Goal: Check status: Check status

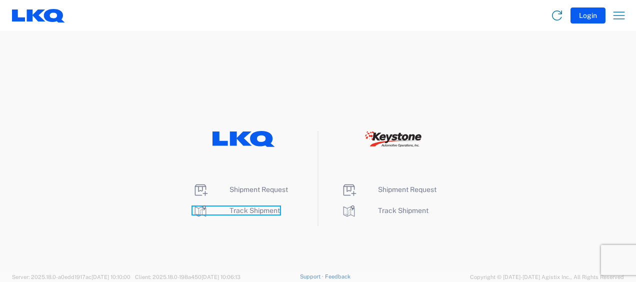
click at [272, 211] on span "Track Shipment" at bounding box center [255, 211] width 51 height 8
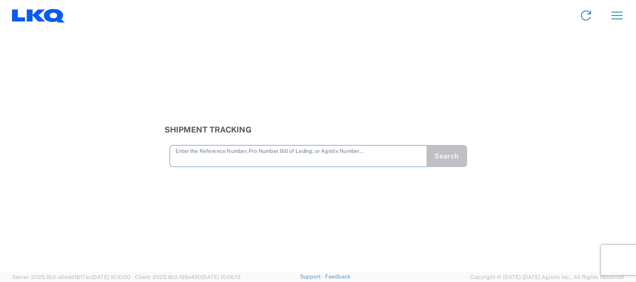
click at [240, 160] on input "text" at bounding box center [299, 156] width 246 height 18
type input "56668520"
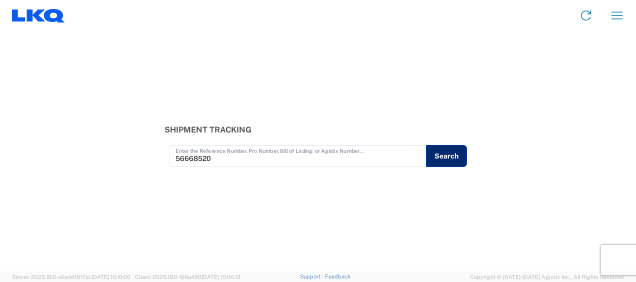
click at [451, 156] on button "Search" at bounding box center [446, 156] width 41 height 22
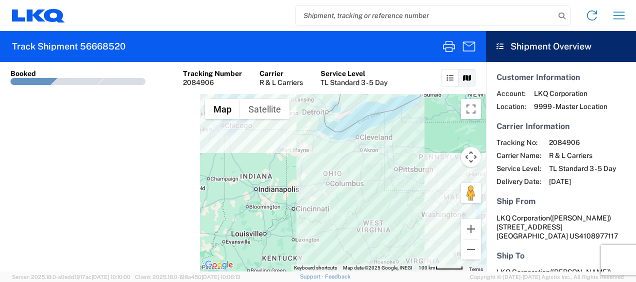
drag, startPoint x: 421, startPoint y: 184, endPoint x: 291, endPoint y: 198, distance: 130.8
click at [291, 198] on div at bounding box center [343, 183] width 286 height 178
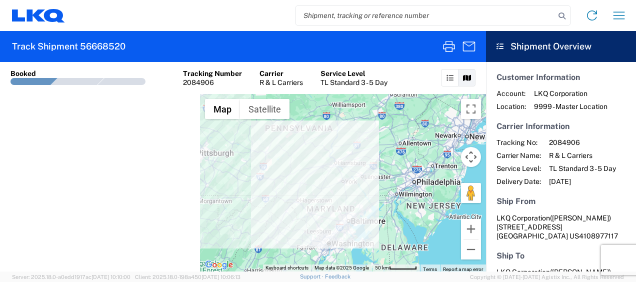
drag, startPoint x: 351, startPoint y: 211, endPoint x: 349, endPoint y: 178, distance: 33.1
click at [349, 178] on div at bounding box center [343, 183] width 286 height 178
